Goal: Information Seeking & Learning: Learn about a topic

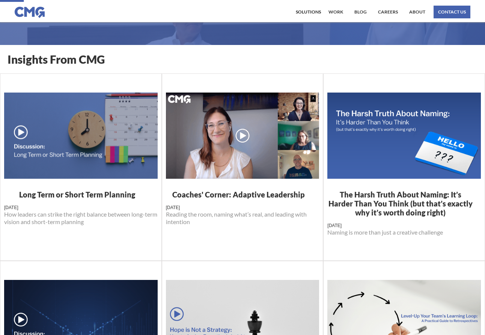
scroll to position [118, 0]
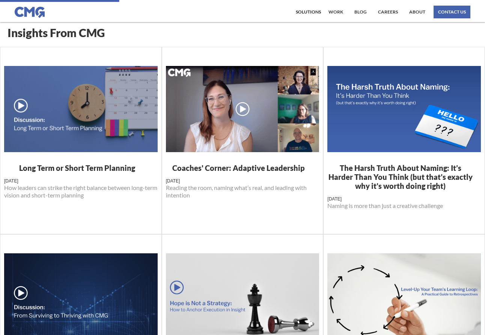
click at [96, 167] on h1 "Long Term or Short Term Planning" at bounding box center [80, 168] width 153 height 9
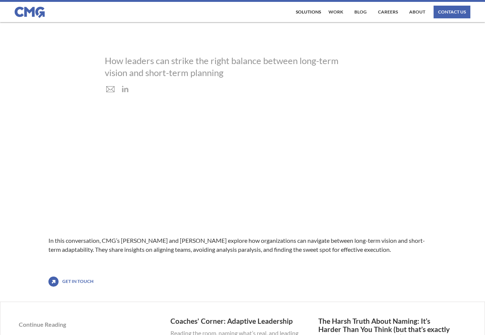
scroll to position [90, 0]
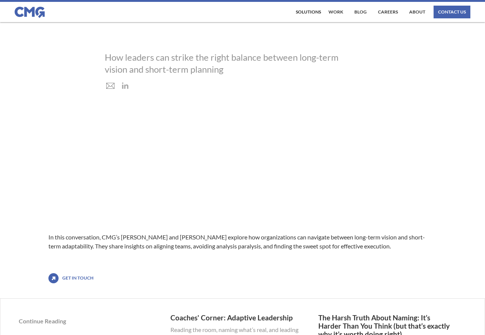
click at [86, 167] on div "In this conversation, CMG’s [PERSON_NAME] and [PERSON_NAME] explore how organiz…" at bounding box center [242, 180] width 388 height 158
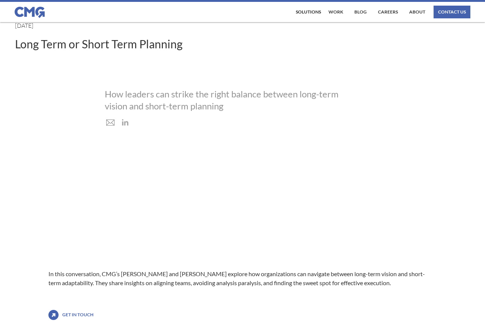
scroll to position [0, 0]
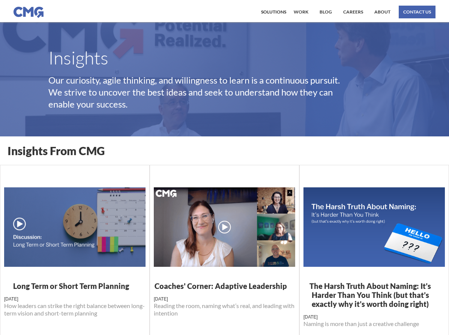
click at [112, 279] on link at bounding box center [74, 223] width 141 height 116
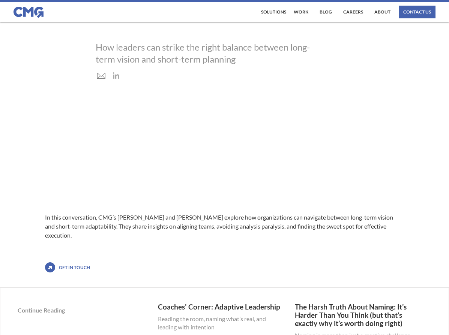
scroll to position [116, 0]
